Goal: Information Seeking & Learning: Understand process/instructions

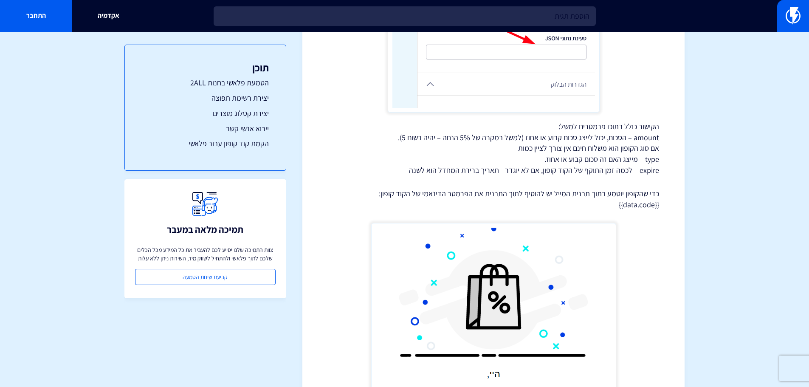
scroll to position [4992, 0]
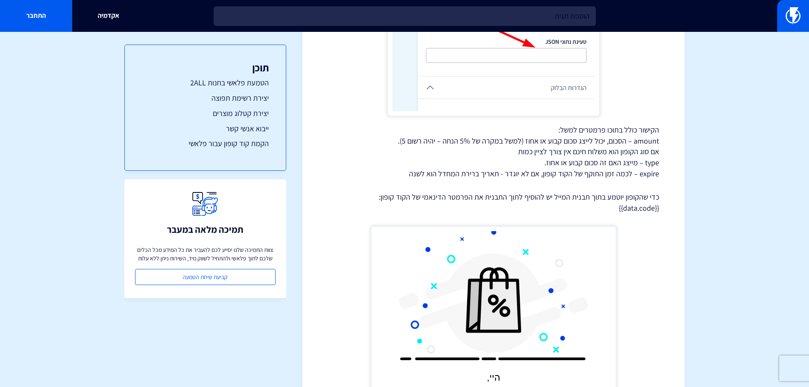
click at [639, 207] on p "כדי שהקופון יוטמע בתוך תבנית המייל יש להוסיף לתוך התבנית את הפרמטר הדינאמי של ה…" at bounding box center [493, 203] width 331 height 22
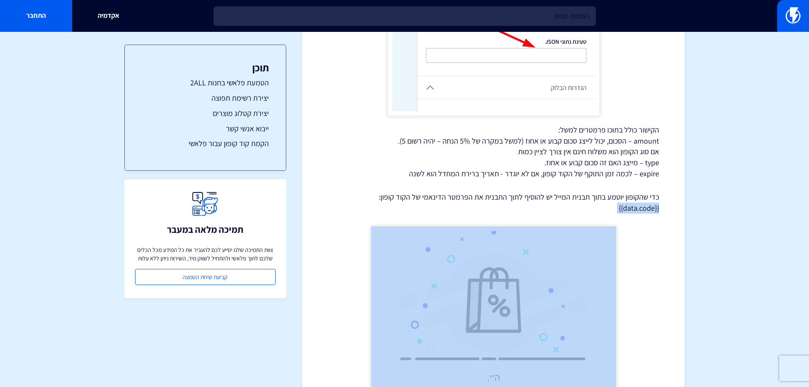
click at [639, 207] on p "כדי שהקופון יוטמע בתוך תבנית המייל יש להוסיף לתוך התבנית את הפרמטר הדינאמי של ה…" at bounding box center [493, 203] width 331 height 22
copy div "{{data.code}}"
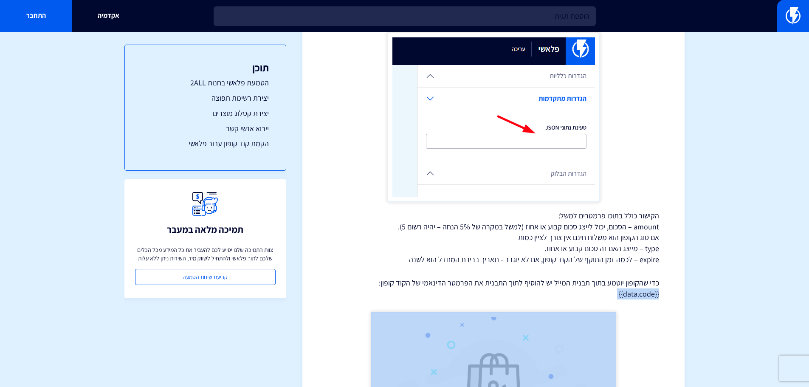
scroll to position [4907, 0]
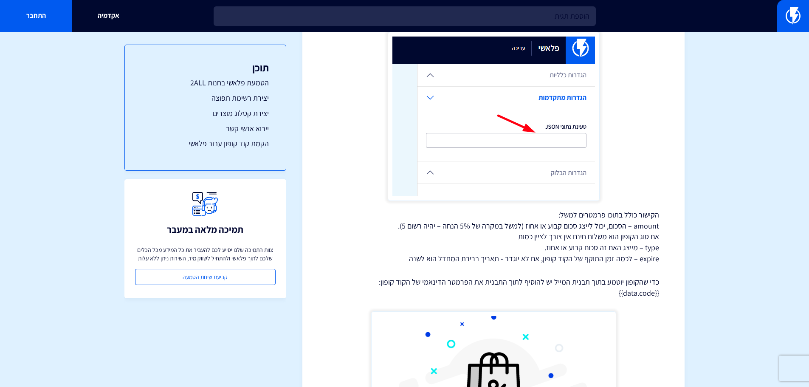
click at [631, 261] on p "הקישור כולל בתוכו פרמטרים למשל: amount – הסכום, יכול לייצג סכום קבוע או אחוז (ל…" at bounding box center [493, 236] width 331 height 55
click at [648, 261] on p "הקישור כולל בתוכו פרמטרים למשל: amount – הסכום, יכול לייצג סכום קבוע או אחוז (ל…" at bounding box center [493, 236] width 331 height 55
copy p "expire"
